Goal: Information Seeking & Learning: Learn about a topic

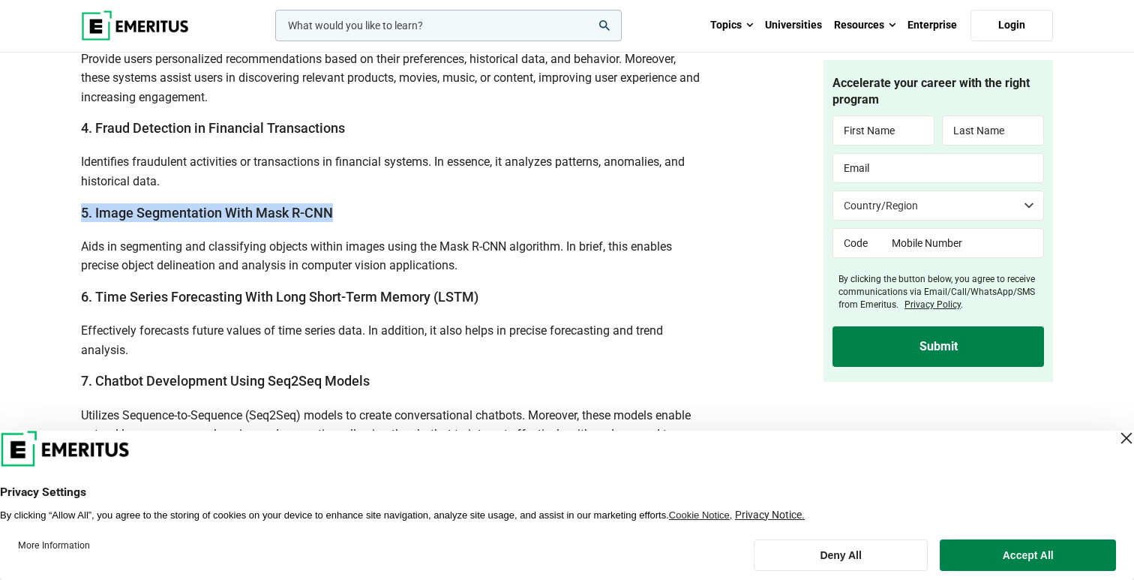
click at [290, 203] on h3 "5. Image Segmentation With Mask R-CNN" at bounding box center [390, 212] width 619 height 19
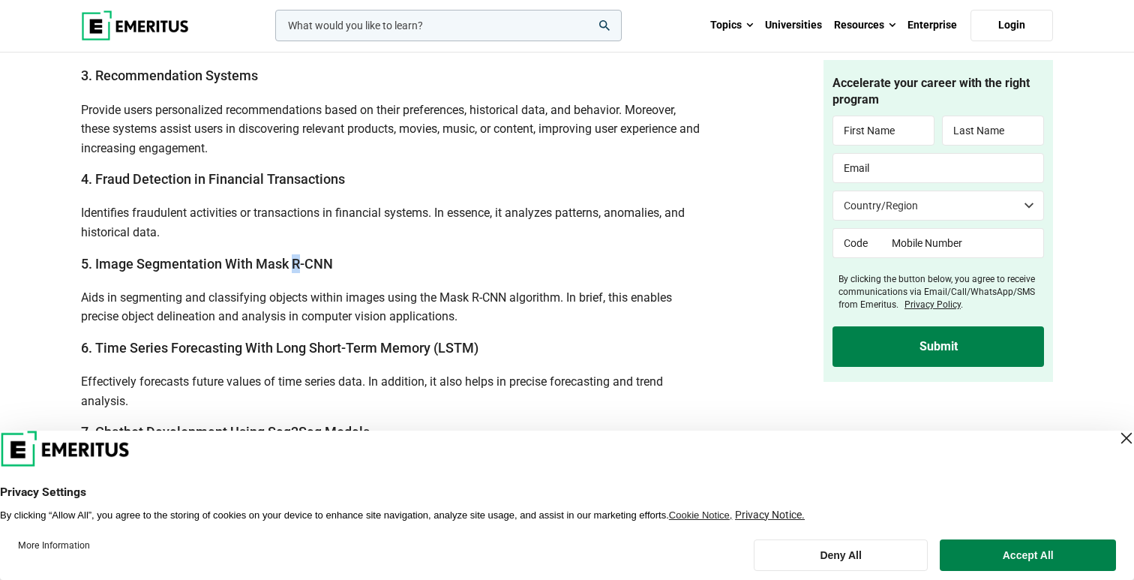
scroll to position [2307, 0]
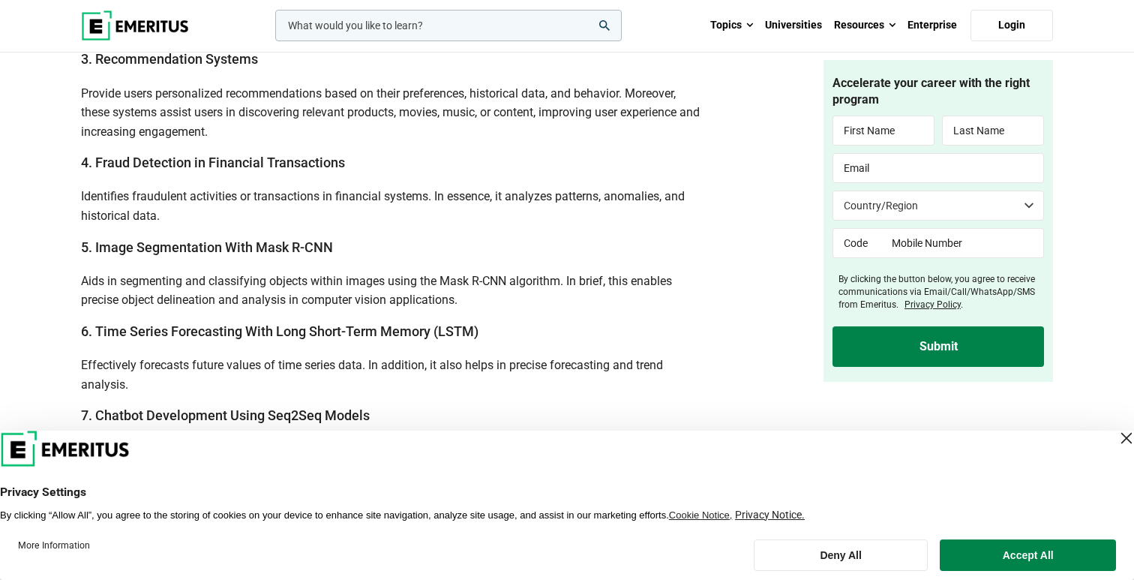
click at [263, 217] on div "In this article Machine Learning Projects: Beginner Level Machine Learning Proj…" at bounding box center [390, 267] width 619 height 3903
click at [226, 238] on h3 "5. Image Segmentation With Mask R-CNN" at bounding box center [390, 247] width 619 height 19
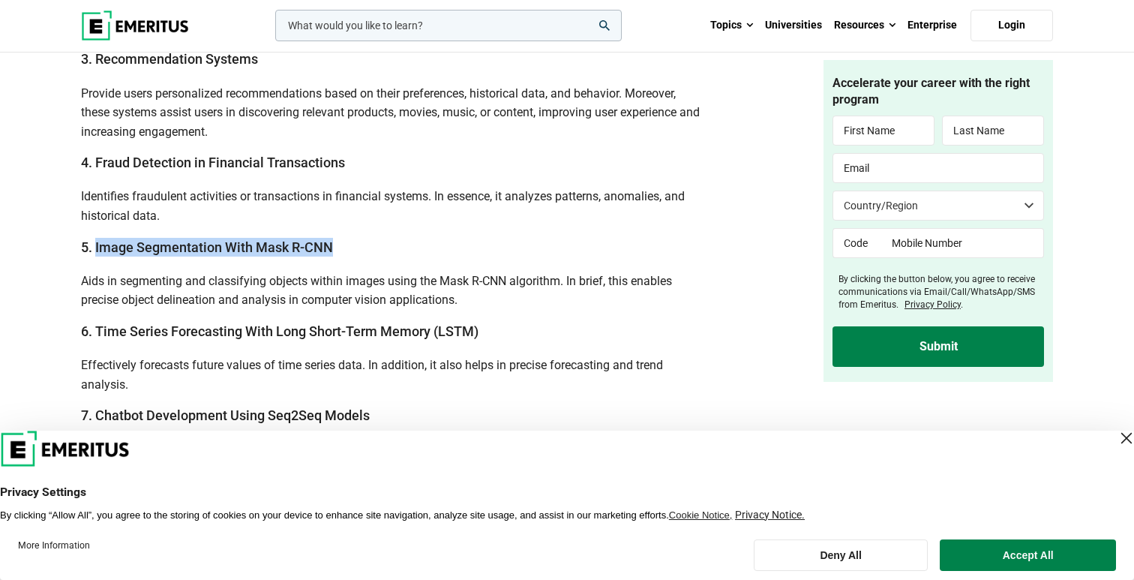
drag, startPoint x: 95, startPoint y: 224, endPoint x: 348, endPoint y: 224, distance: 252.7
click at [348, 238] on h3 "5. Image Segmentation With Mask R-CNN" at bounding box center [390, 247] width 619 height 19
copy h3 "Image Segmentation With Mask R-CNN"
